Goal: Book appointment/travel/reservation

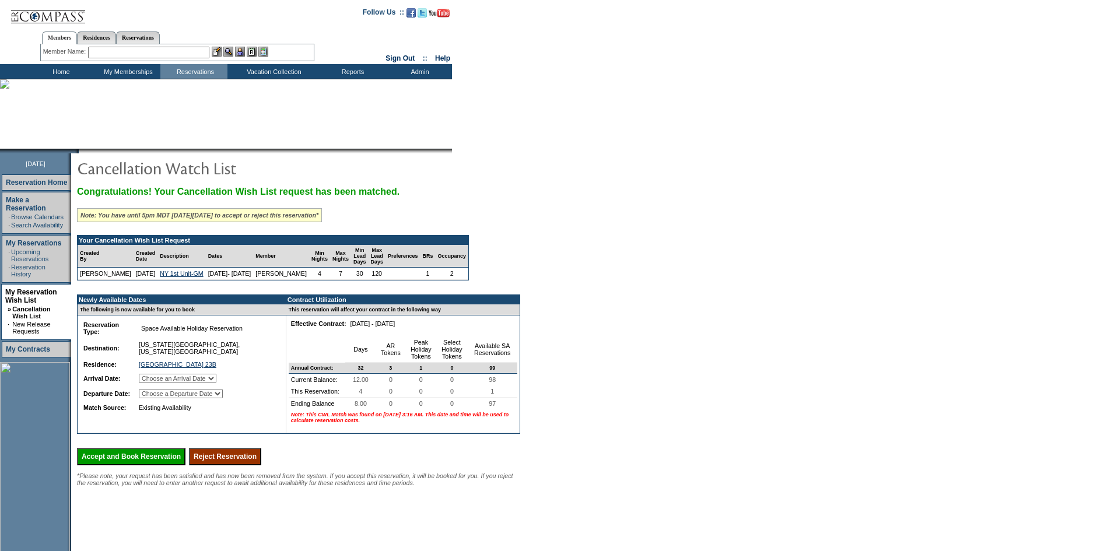
click at [186, 383] on select "Choose an Arrival Date Saturday, December 27, 2025 Sunday, December 28, 2025 Mo…" at bounding box center [178, 378] width 78 height 9
select select "12/27/2025"
click at [153, 383] on select "Choose an Arrival Date Saturday, December 27, 2025 Sunday, December 28, 2025 Mo…" at bounding box center [178, 378] width 78 height 9
click at [187, 398] on select "Choose a Departure Date Sunday, December 28, 2025 Monday, December 29, 2025 Tue…" at bounding box center [181, 393] width 84 height 9
select select "12/31/2025"
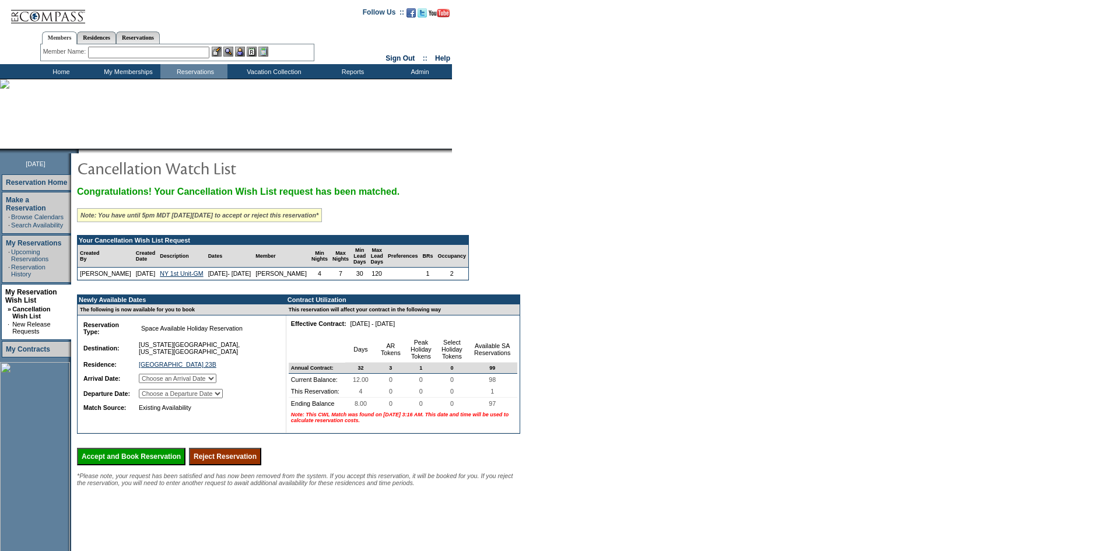
click at [154, 398] on select "Choose a Departure Date Sunday, December 28, 2025 Monday, December 29, 2025 Tue…" at bounding box center [181, 393] width 84 height 9
click at [185, 466] on input "Accept and Book Reservation" at bounding box center [131, 457] width 109 height 18
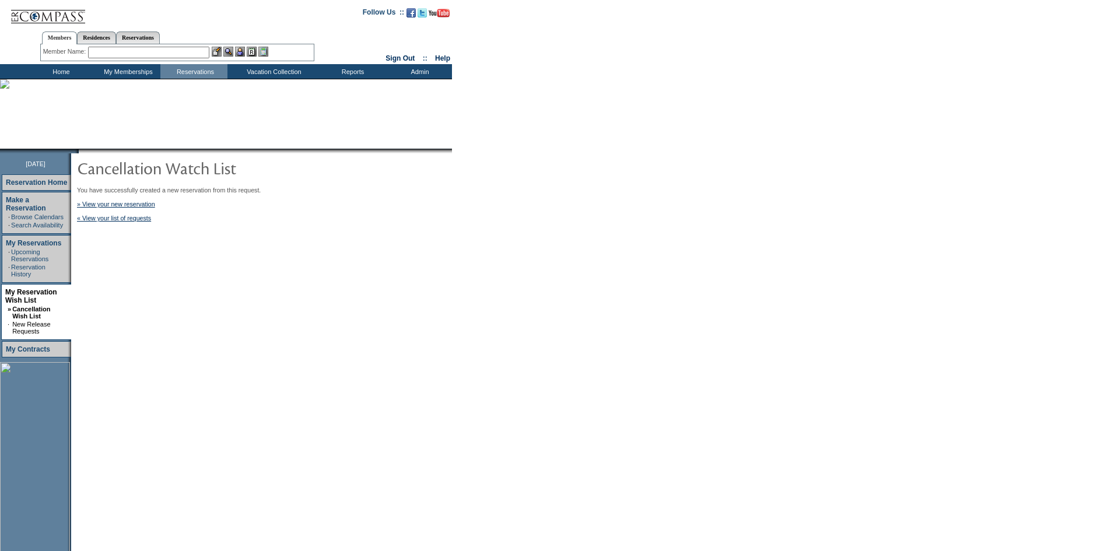
click at [32, 9] on img at bounding box center [48, 12] width 76 height 24
